Goal: Navigation & Orientation: Go to known website

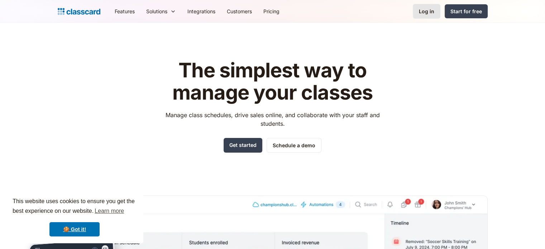
click at [432, 13] on div "Log in" at bounding box center [426, 12] width 15 height 8
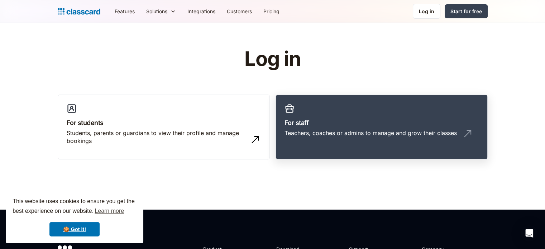
click at [362, 143] on link "For staff Teachers, coaches or admins to manage and grow their classes" at bounding box center [381, 127] width 212 height 65
